Goal: Information Seeking & Learning: Understand process/instructions

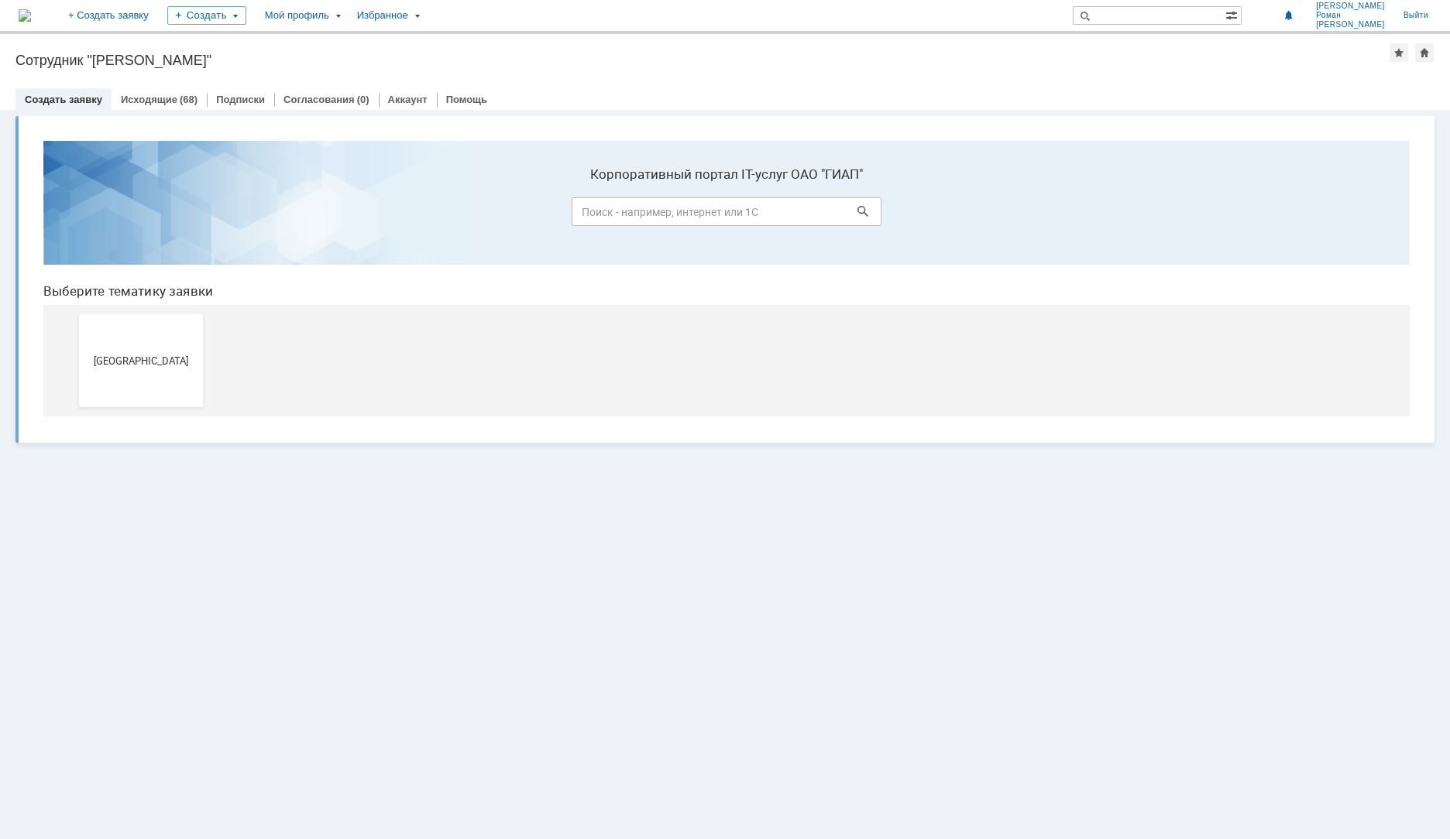
click at [127, 359] on span "[GEOGRAPHIC_DATA]" at bounding box center [141, 361] width 115 height 12
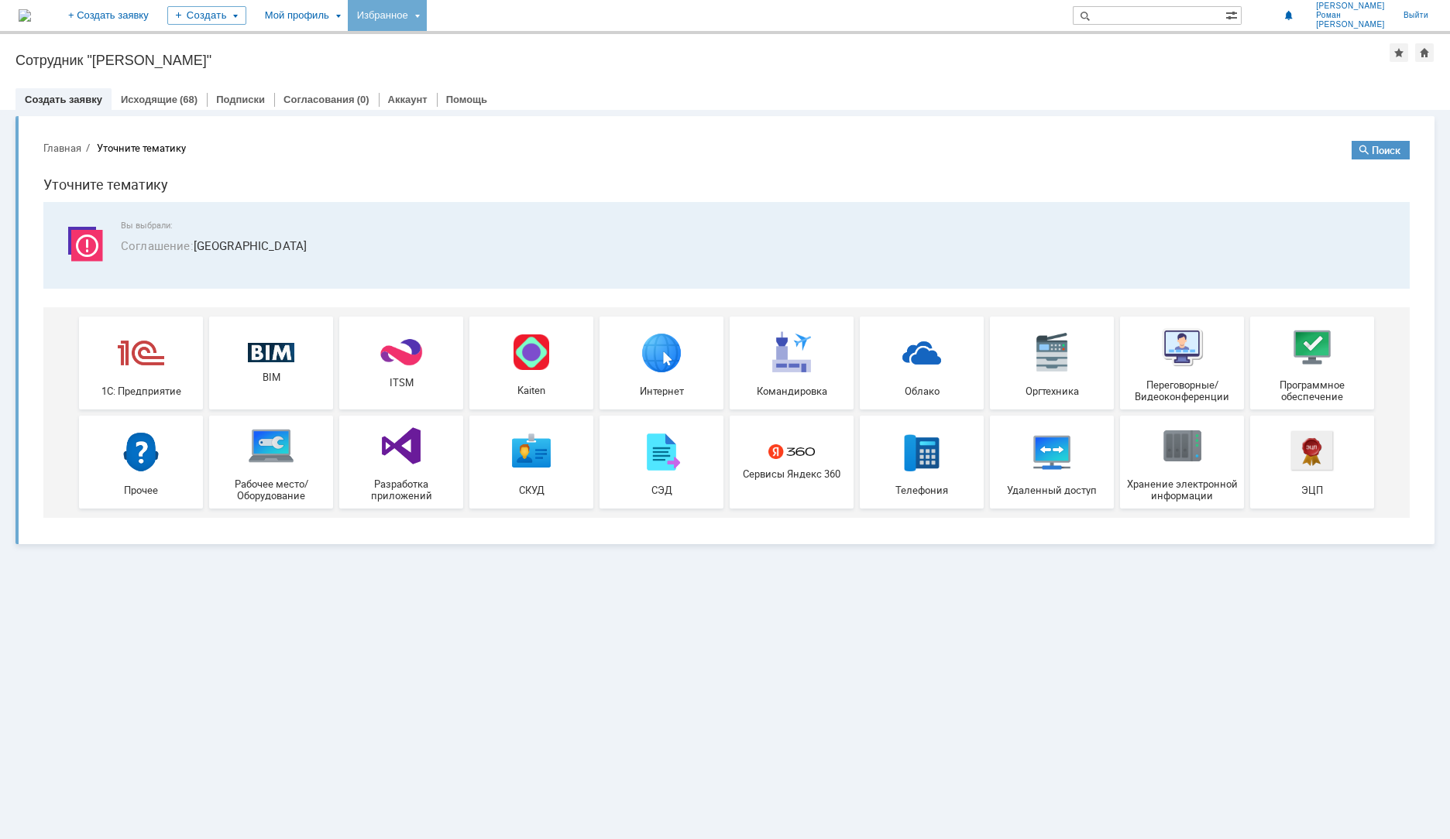
click at [427, 18] on div "Избранное" at bounding box center [387, 15] width 79 height 31
click at [348, 19] on div "Мой профиль" at bounding box center [302, 15] width 92 height 31
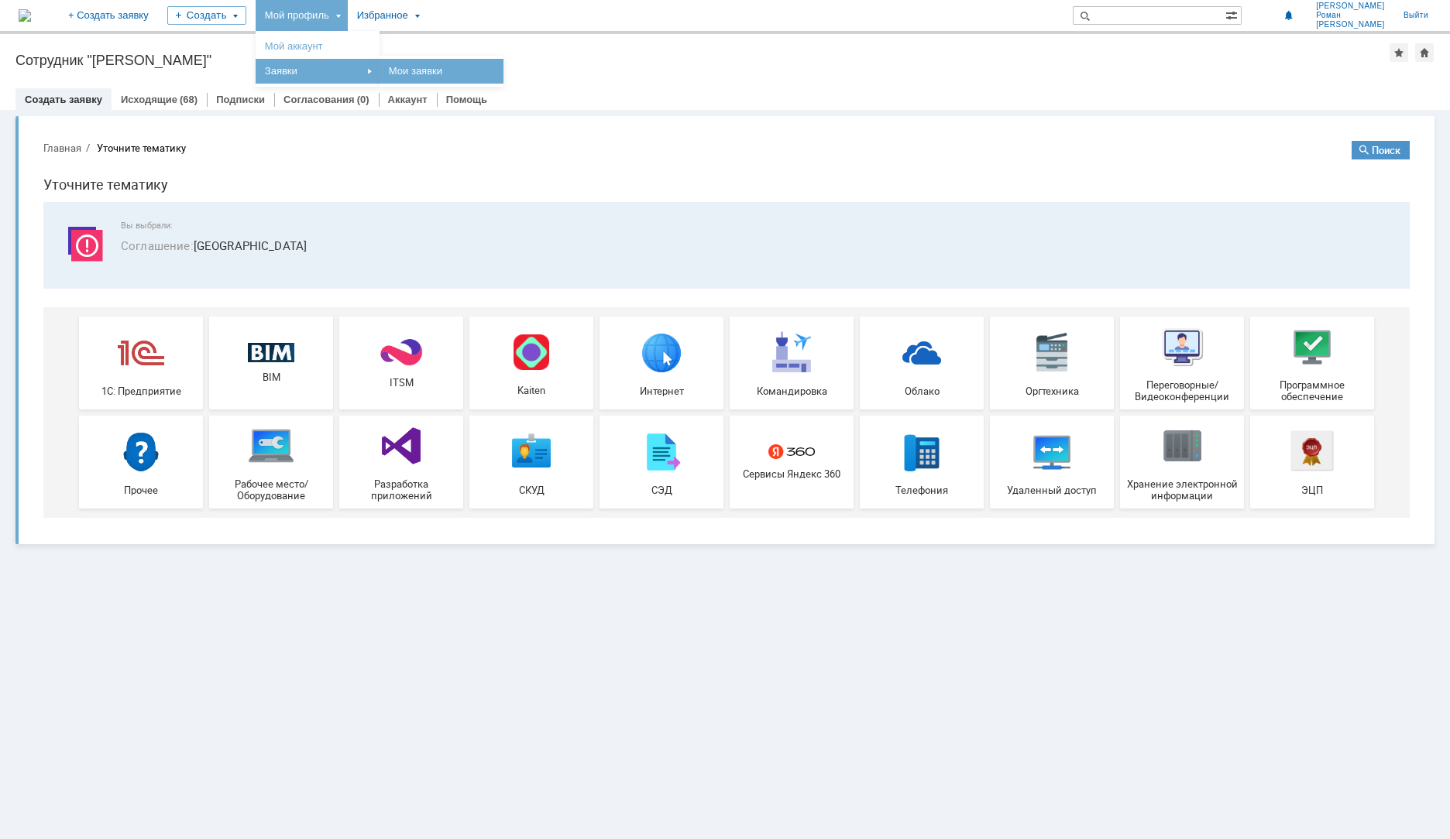
click at [462, 73] on link "Мои заявки" at bounding box center [442, 71] width 118 height 19
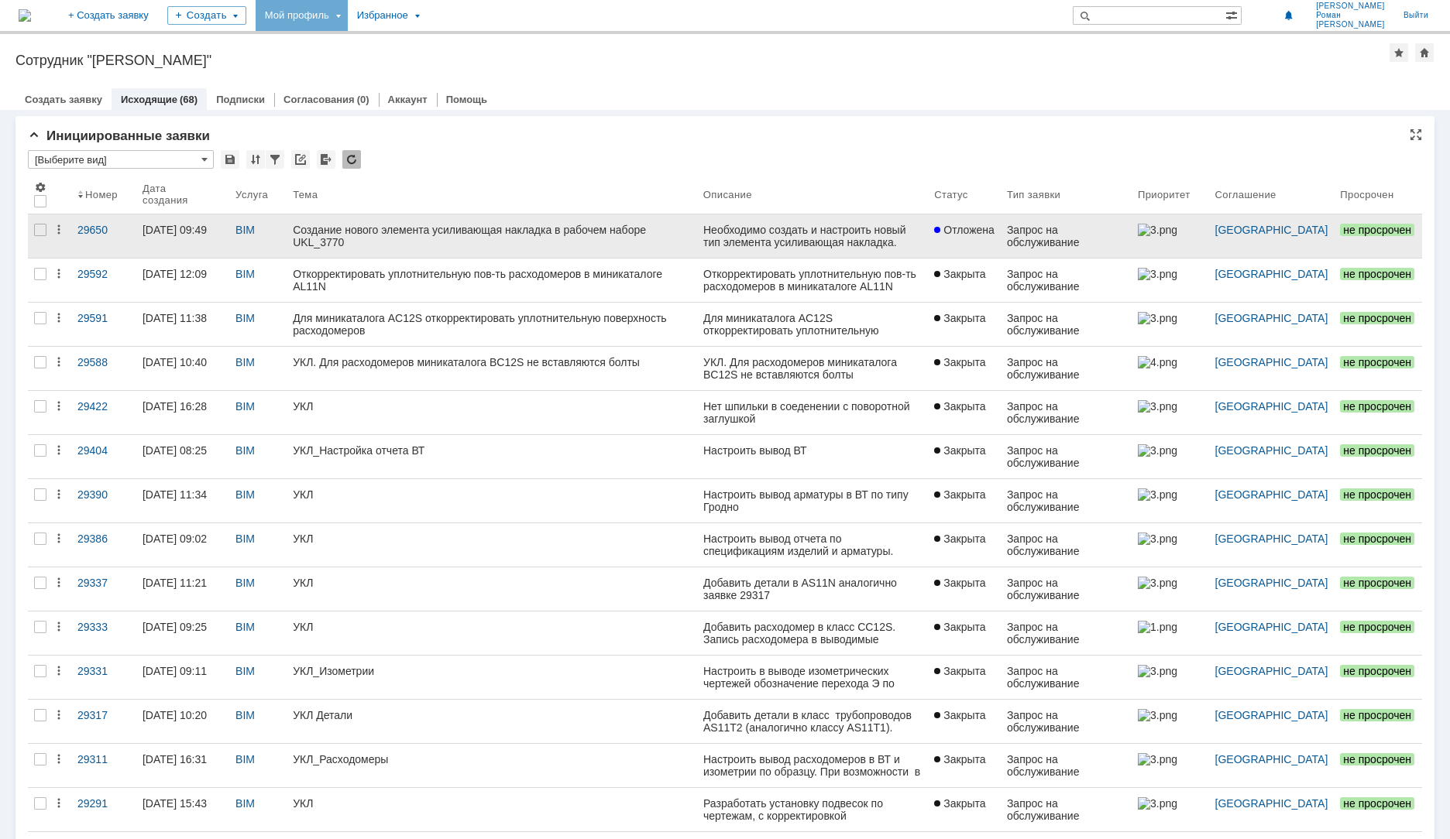
click at [482, 247] on link "Создание нового элемента усиливающая накладка в рабочем наборе UKL_3770" at bounding box center [492, 236] width 410 height 43
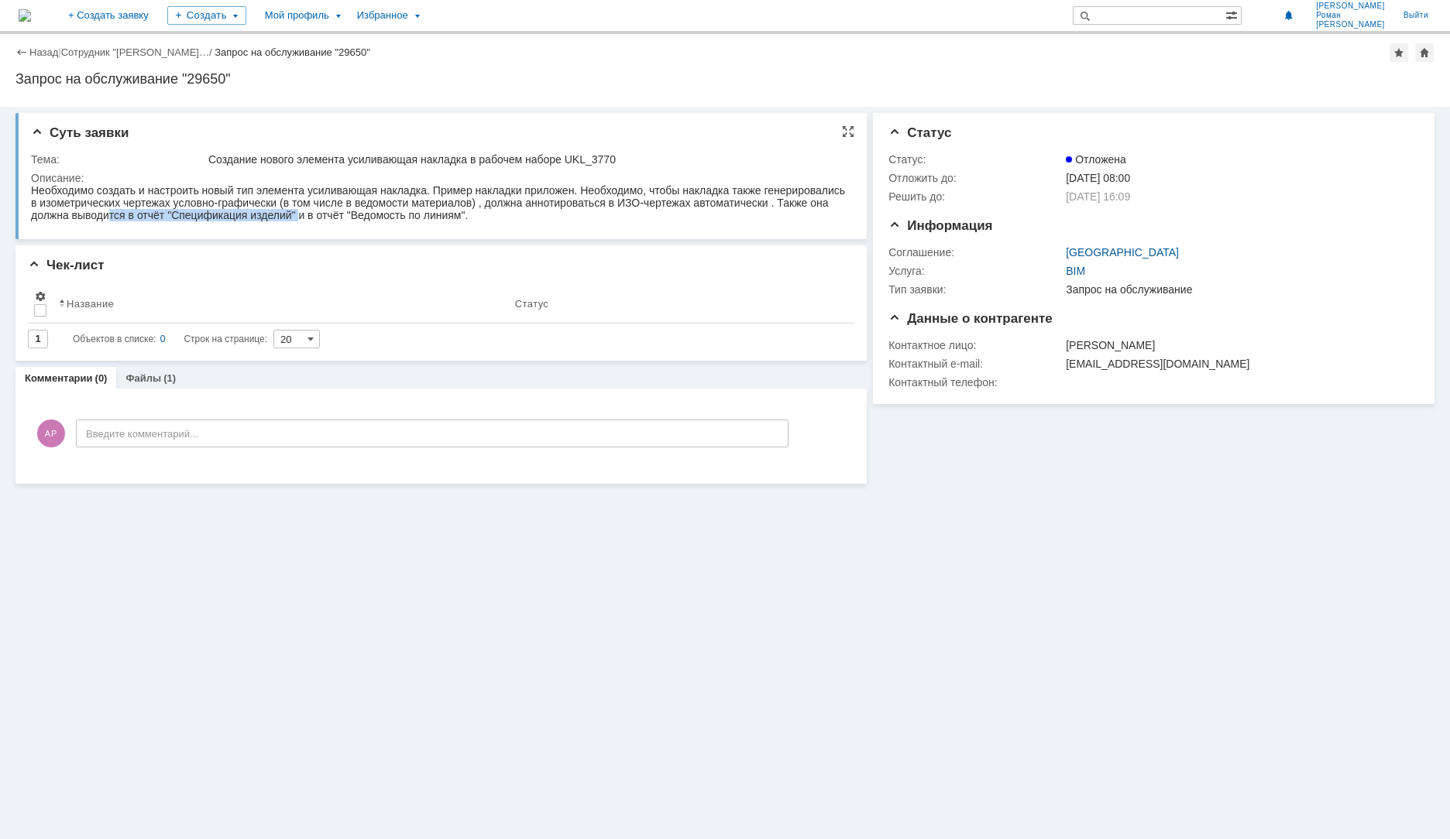
drag, startPoint x: 121, startPoint y: 217, endPoint x: 309, endPoint y: 217, distance: 188.2
click at [304, 217] on div "Необходимо создать и настроить новый тип элемента усиливающая накладка. Пример …" at bounding box center [438, 202] width 815 height 37
drag, startPoint x: 314, startPoint y: 217, endPoint x: 343, endPoint y: 406, distance: 191.1
click at [314, 217] on div "Необходимо создать и настроить новый тип элемента усиливающая накладка. Пример …" at bounding box center [438, 202] width 815 height 37
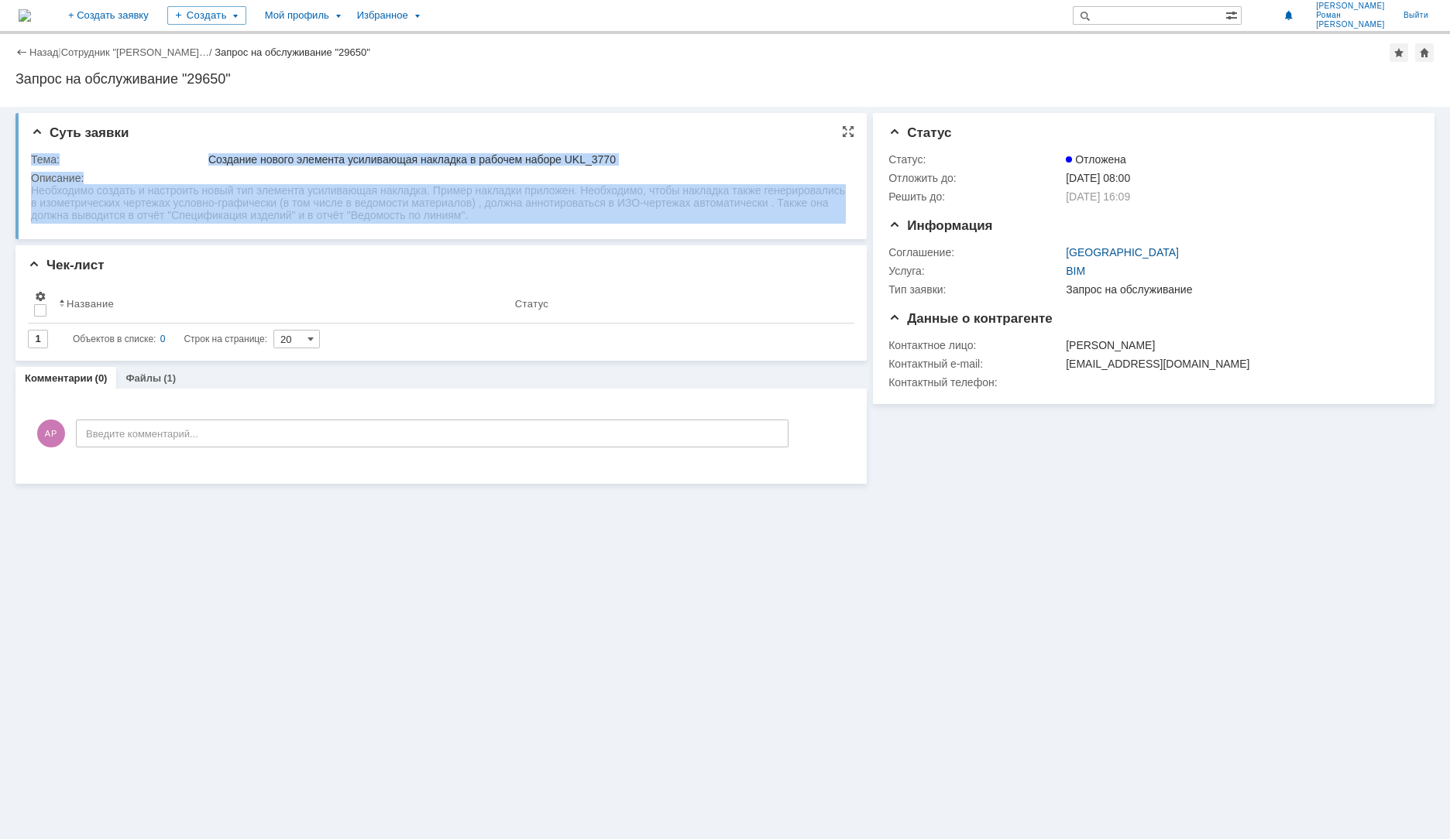
drag, startPoint x: 178, startPoint y: 419, endPoint x: 273, endPoint y: 210, distance: 229.8
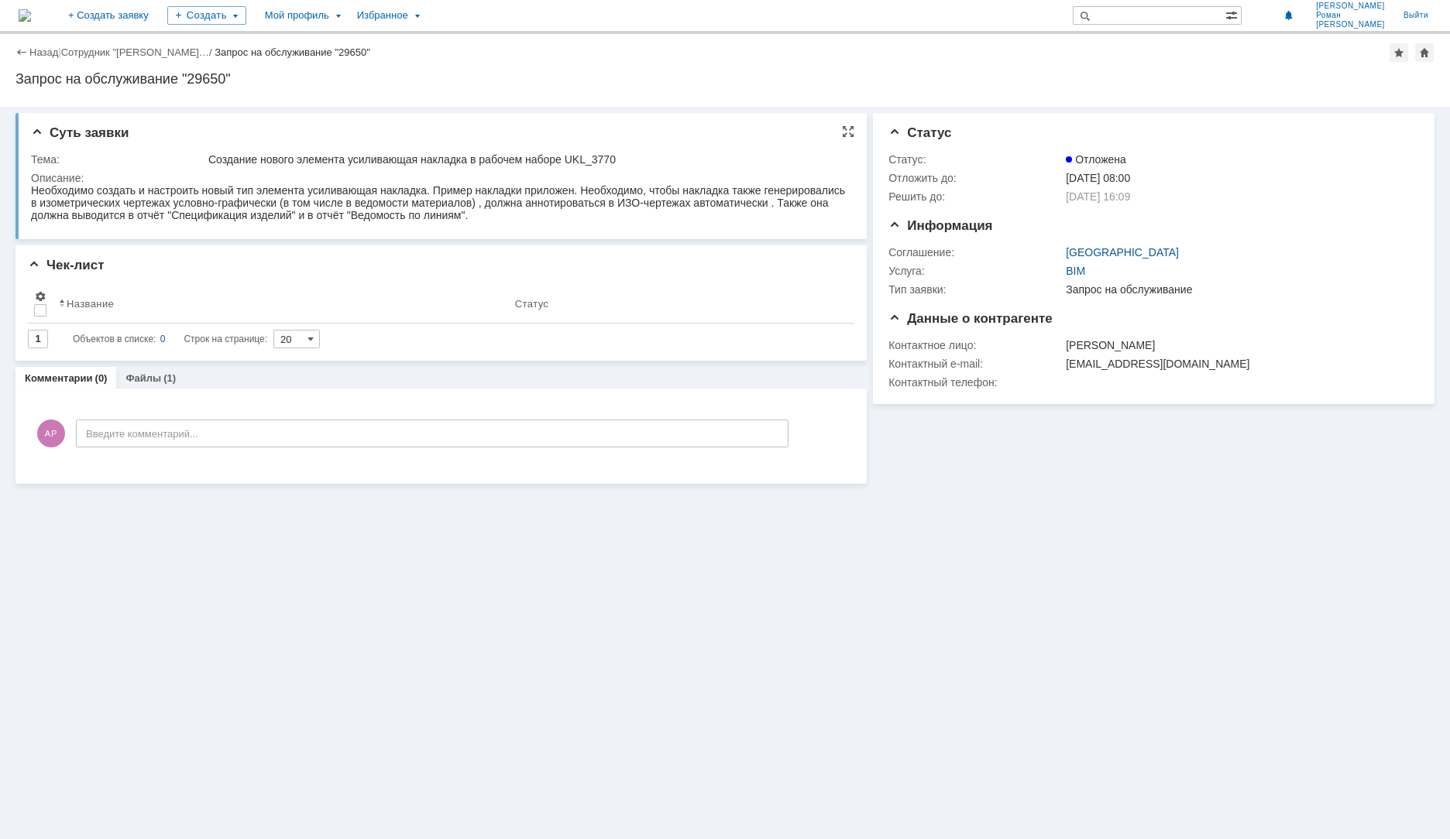
drag, startPoint x: 332, startPoint y: 206, endPoint x: 352, endPoint y: 204, distance: 20.2
click at [338, 206] on div "Необходимо создать и настроить новый тип элемента усиливающая накладка. Пример …" at bounding box center [438, 202] width 815 height 37
drag, startPoint x: 488, startPoint y: 212, endPoint x: 478, endPoint y: 211, distance: 10.1
click at [486, 212] on div "Необходимо создать и настроить новый тип элемента усиливающая накладка. Пример …" at bounding box center [438, 202] width 815 height 37
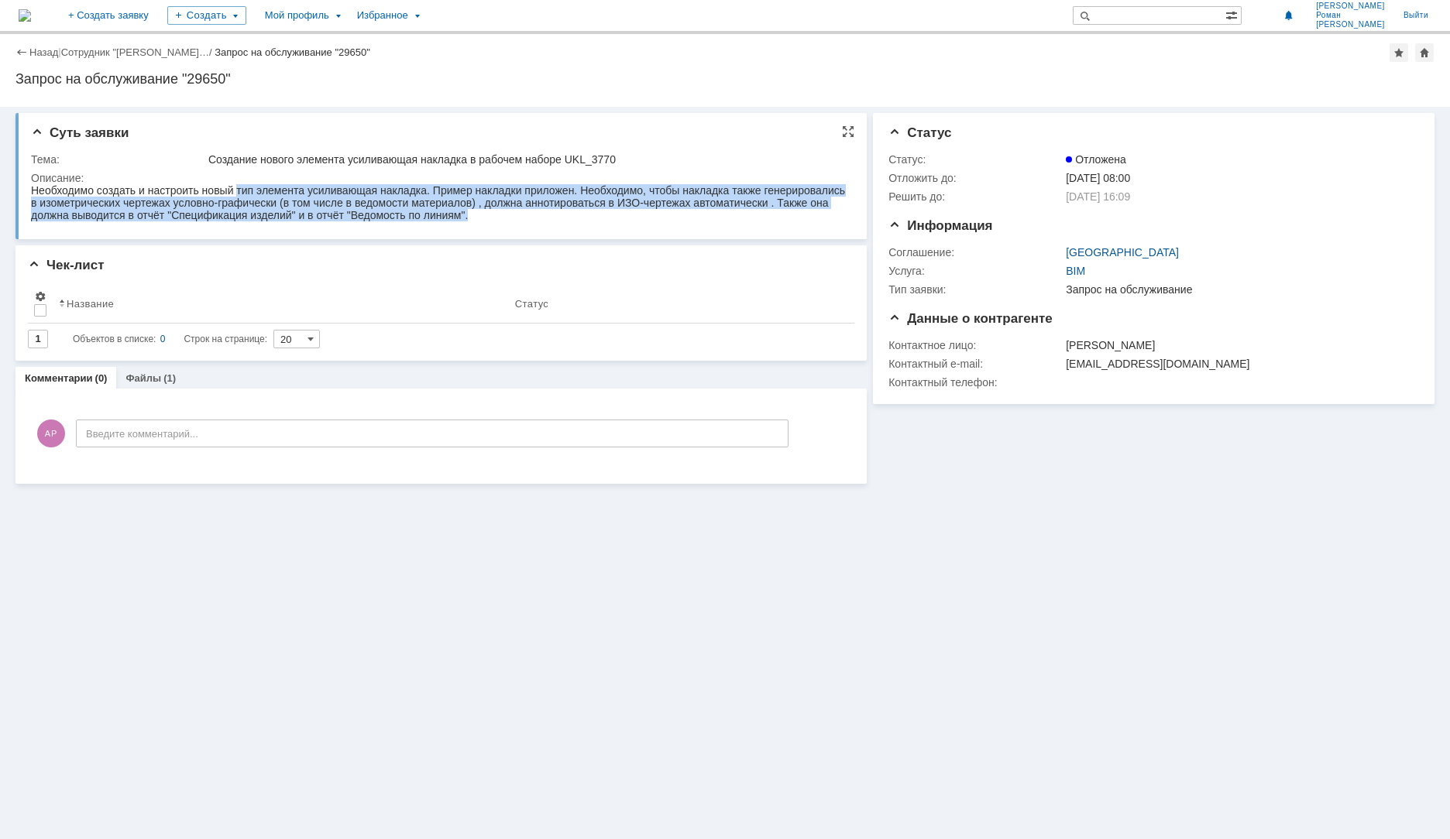
drag, startPoint x: 470, startPoint y: 210, endPoint x: 239, endPoint y: 188, distance: 232.6
click at [239, 188] on div "Необходимо создать и настроить новый тип элемента усиливающая накладка. Пример …" at bounding box center [438, 202] width 815 height 37
click at [504, 221] on div "Необходимо создать и настроить новый тип элемента усиливающая накладка. Пример …" at bounding box center [438, 202] width 815 height 37
click at [490, 215] on div "Необходимо создать и настроить новый тип элемента усиливающая накладка. Пример …" at bounding box center [438, 202] width 815 height 37
drag, startPoint x: 471, startPoint y: 211, endPoint x: 38, endPoint y: 153, distance: 436.7
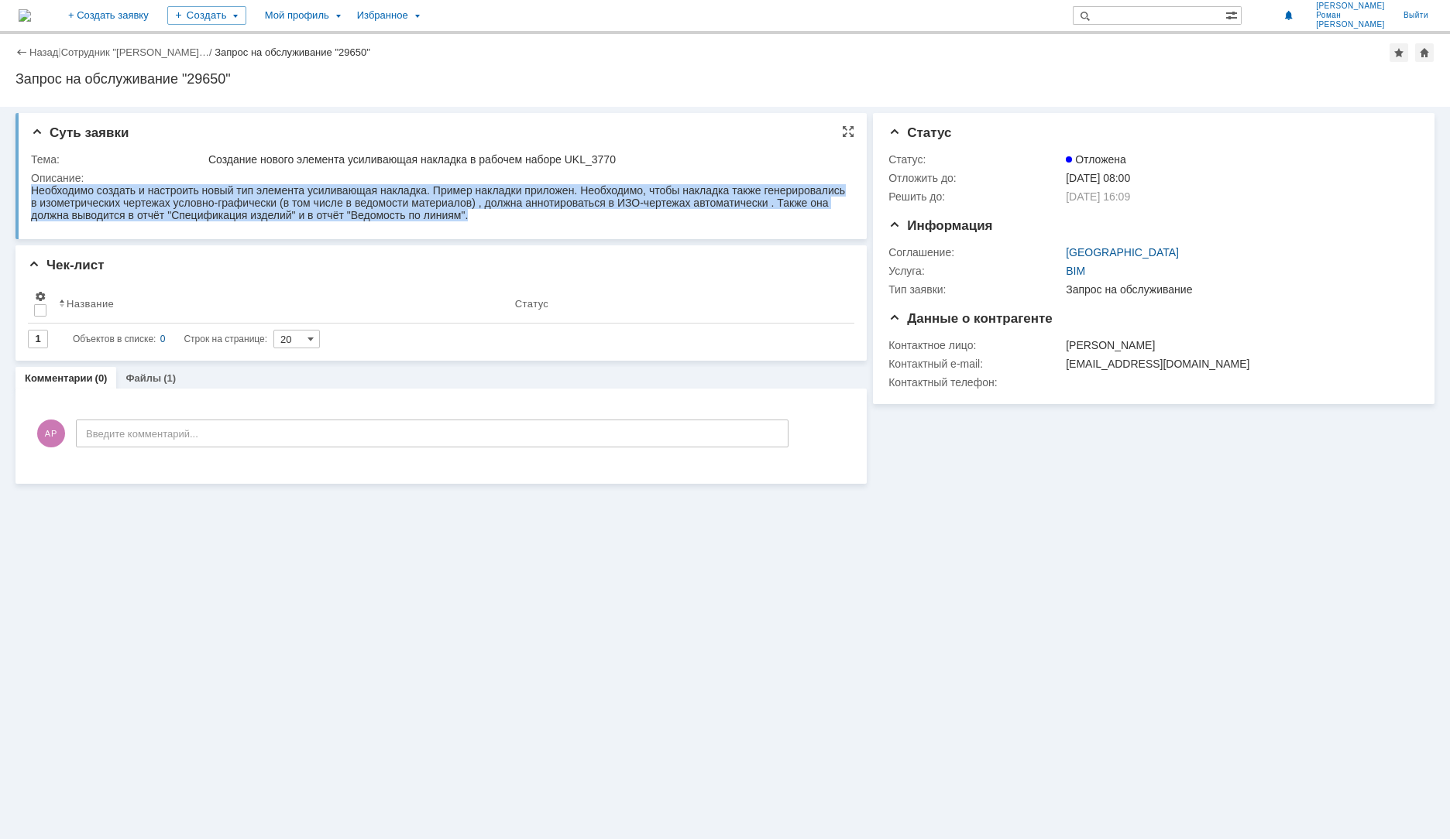
click at [38, 184] on html "Необходимо создать и настроить новый тип элемента усиливающая накладка. Пример …" at bounding box center [438, 202] width 815 height 37
click at [513, 216] on div "Необходимо создать и настроить новый тип элемента усиливающая накладка. Пример …" at bounding box center [438, 202] width 815 height 37
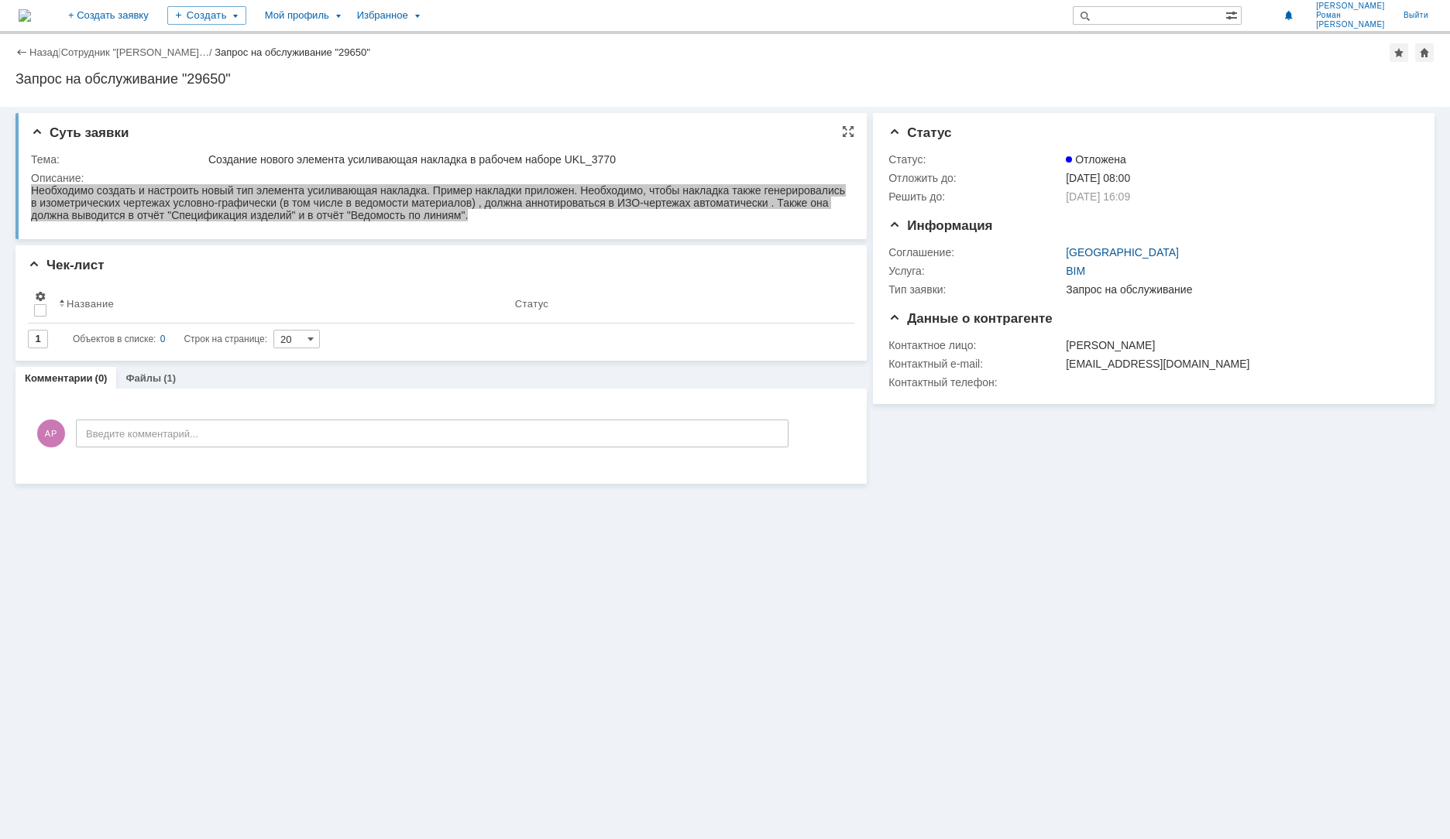
click at [478, 225] on td "Описание:" at bounding box center [438, 198] width 815 height 58
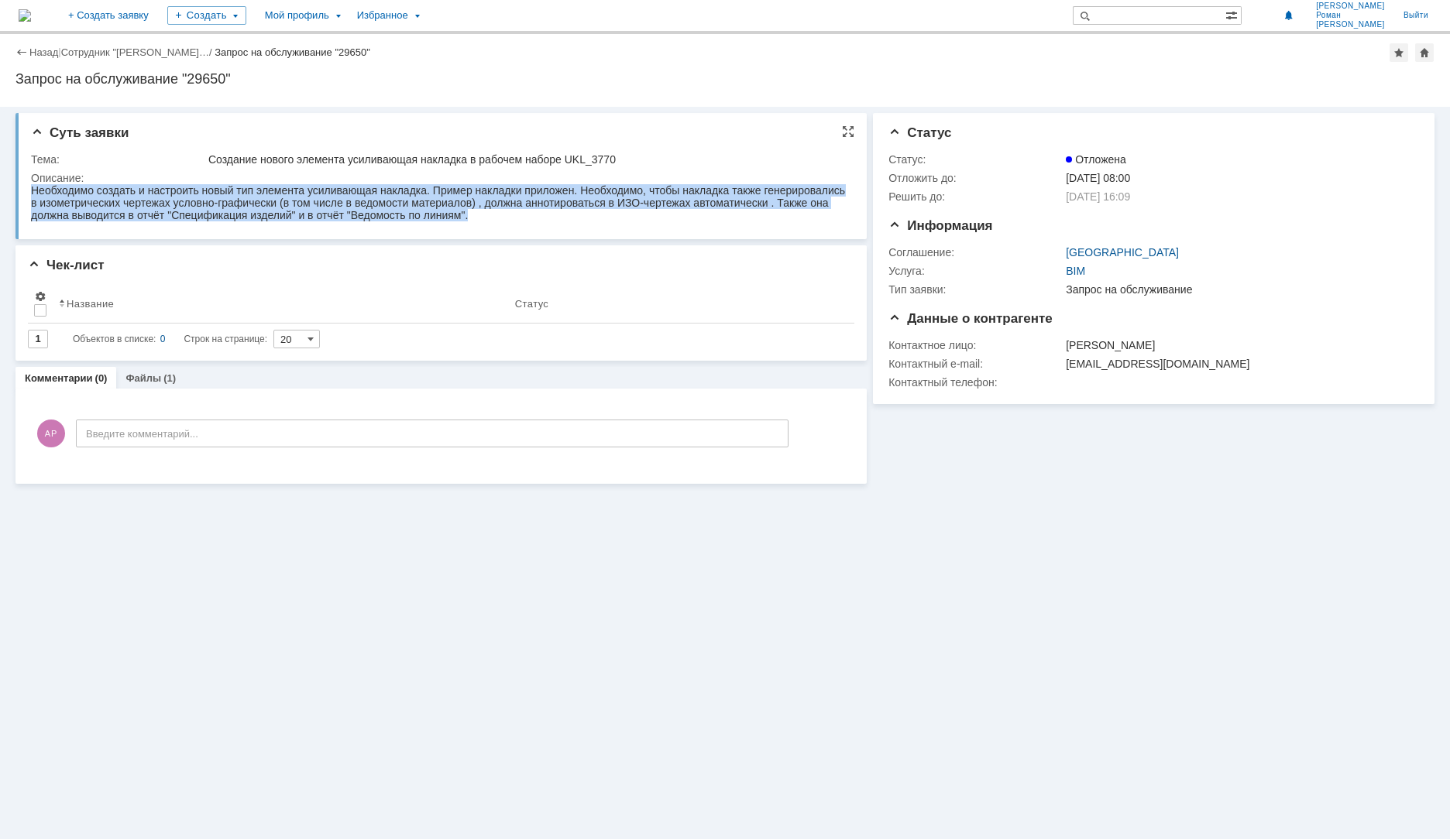
click at [489, 216] on div "Необходимо создать и настроить новый тип элемента усиливающая накладка. Пример …" at bounding box center [438, 202] width 815 height 37
drag, startPoint x: 482, startPoint y: 216, endPoint x: 411, endPoint y: 191, distance: 75.7
click at [412, 191] on div "Необходимо создать и настроить новый тип элемента усиливающая накладка. Пример …" at bounding box center [438, 202] width 815 height 37
click at [503, 218] on div "Необходимо создать и настроить новый тип элемента усиливающая накладка. Пример …" at bounding box center [438, 202] width 815 height 37
click at [491, 219] on div "Необходимо создать и настроить новый тип элемента усиливающая накладка. Пример …" at bounding box center [438, 202] width 815 height 37
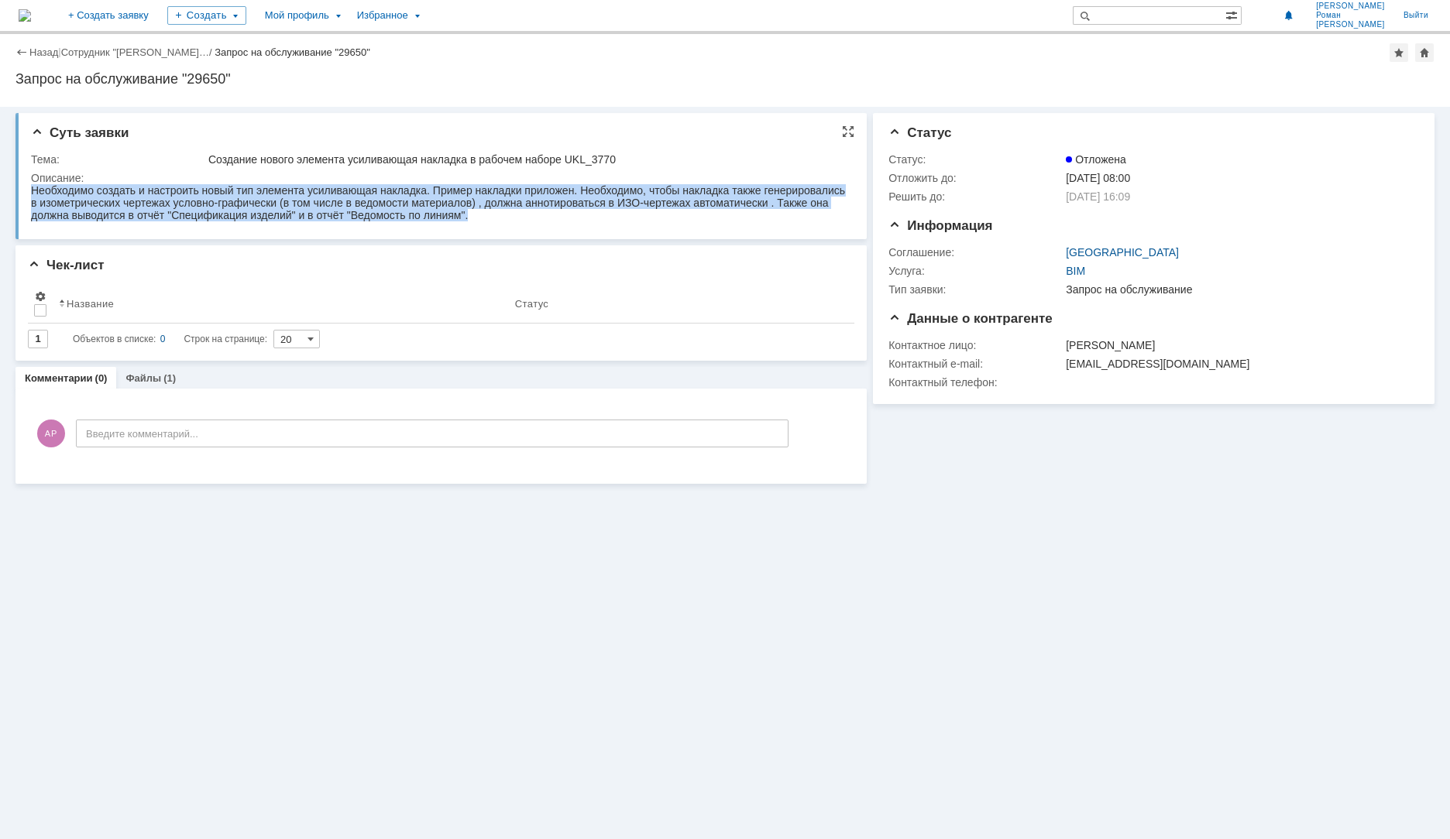
drag, startPoint x: 475, startPoint y: 212, endPoint x: 43, endPoint y: 147, distance: 437.0
click at [43, 184] on html "Необходимо создать и настроить новый тип элемента усиливающая накладка. Пример …" at bounding box center [438, 202] width 815 height 37
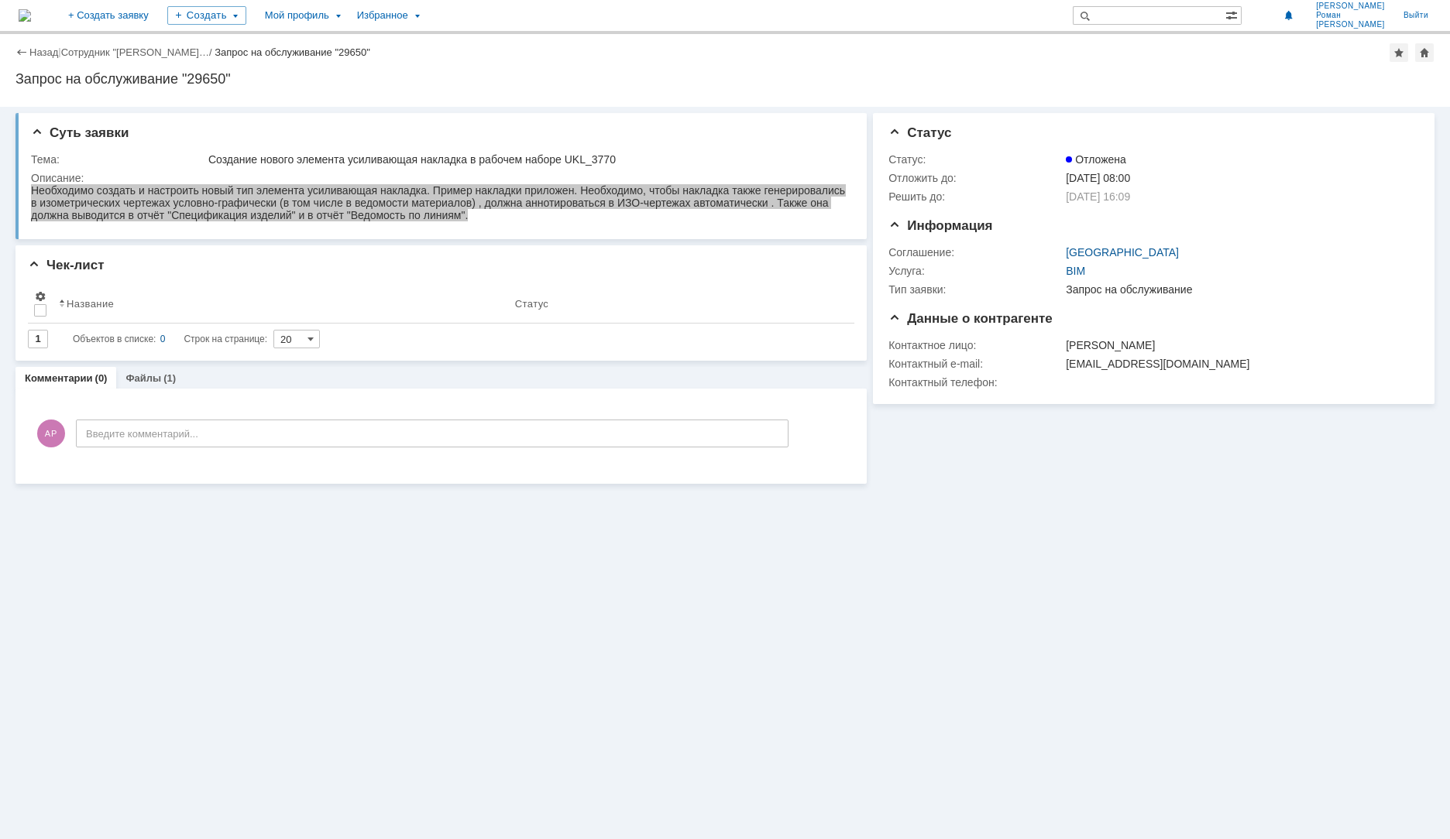
click at [452, 242] on div "Суть заявки Тема: Создание нового элемента усиливающая накладка в рабочем набор…" at bounding box center [440, 295] width 851 height 377
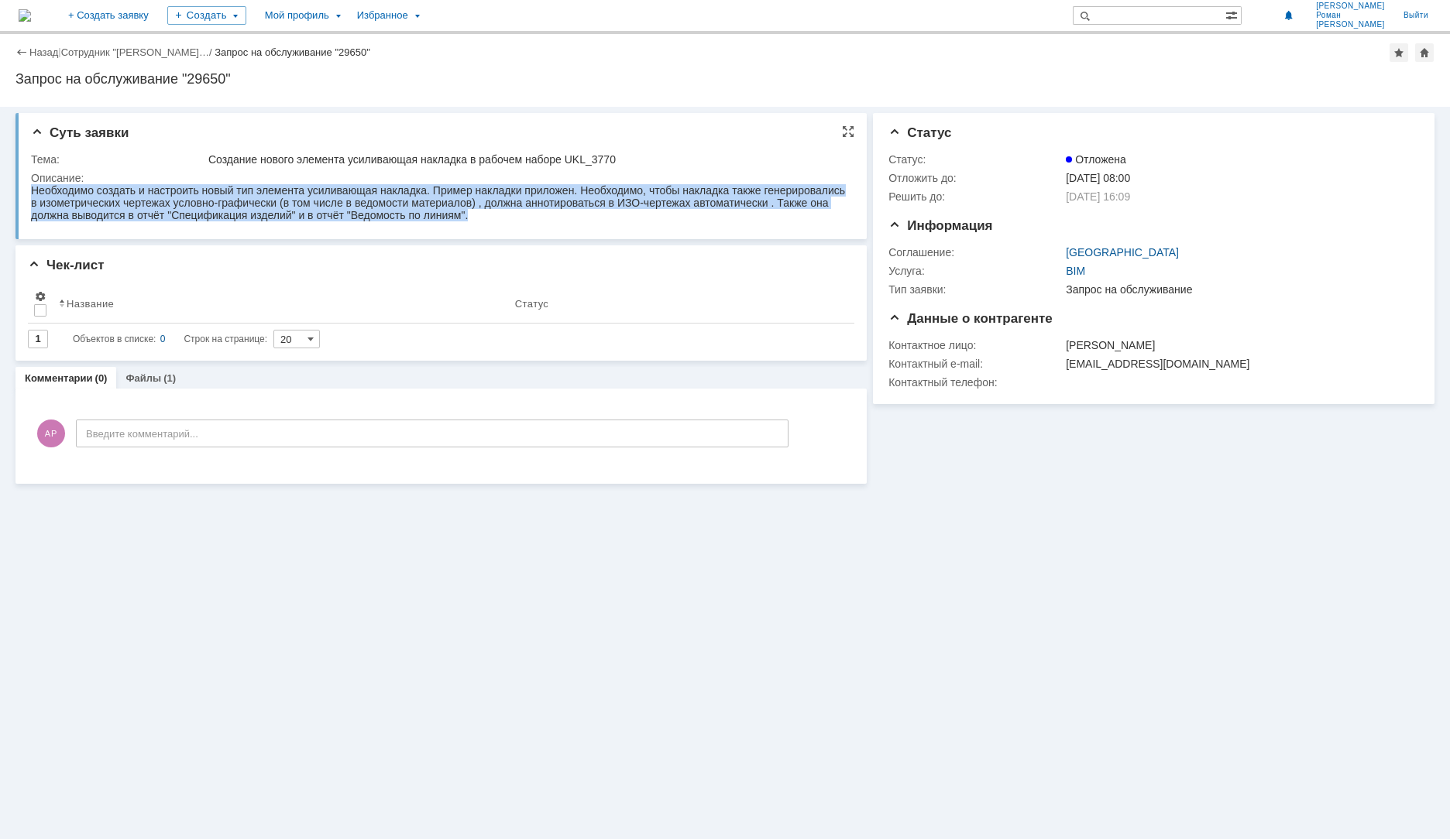
click at [495, 218] on div "Необходимо создать и настроить новый тип элемента усиливающая накладка. Пример …" at bounding box center [438, 202] width 815 height 37
